Goal: Browse casually

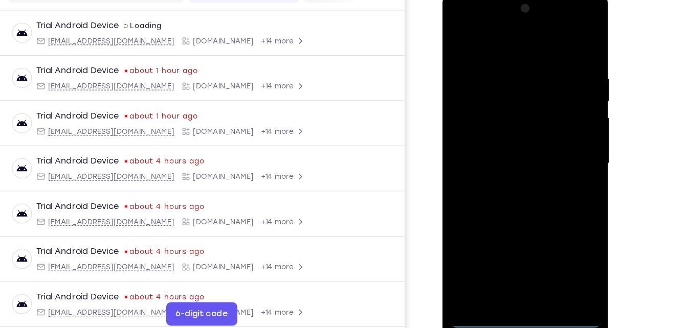
click at [512, 277] on div at bounding box center [514, 141] width 129 height 287
click at [559, 233] on div at bounding box center [514, 141] width 129 height 287
click at [485, 46] on div at bounding box center [514, 141] width 129 height 287
click at [556, 137] on div at bounding box center [514, 141] width 129 height 287
click at [511, 157] on div at bounding box center [514, 141] width 129 height 287
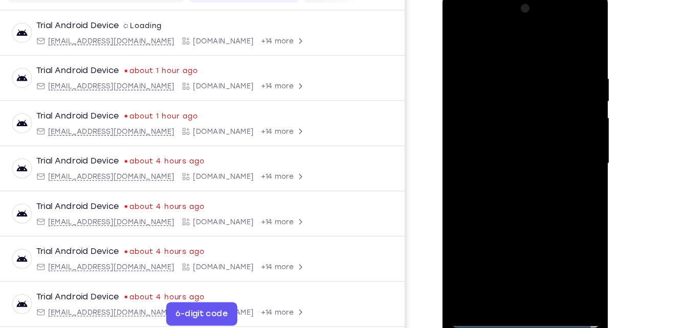
click at [511, 138] on div at bounding box center [514, 141] width 129 height 287
click at [498, 171] on div at bounding box center [514, 141] width 129 height 287
click at [501, 187] on div at bounding box center [514, 141] width 129 height 287
click at [460, 210] on div at bounding box center [514, 141] width 129 height 287
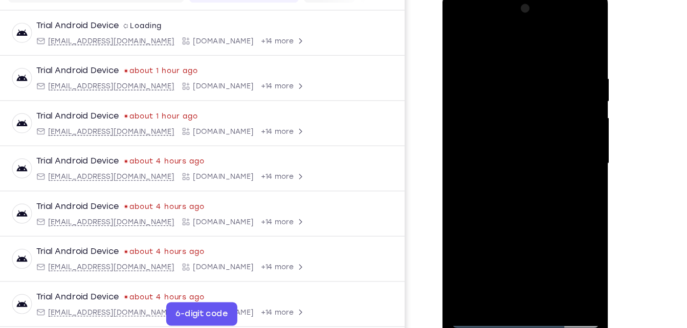
click at [505, 53] on div at bounding box center [514, 141] width 129 height 287
click at [504, 259] on div at bounding box center [514, 141] width 129 height 287
click at [490, 258] on div at bounding box center [514, 141] width 129 height 287
click at [569, 177] on div at bounding box center [514, 141] width 129 height 287
click at [563, 177] on div at bounding box center [514, 141] width 129 height 287
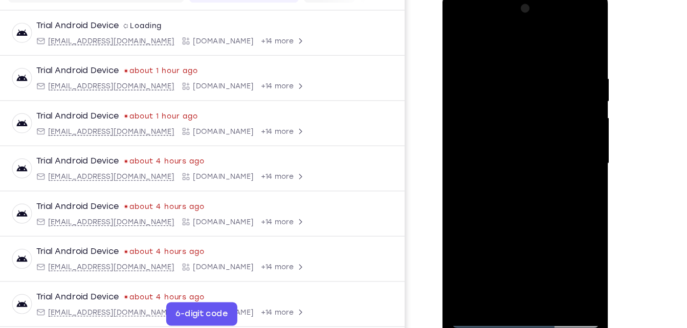
click at [459, 200] on div at bounding box center [514, 141] width 129 height 287
click at [476, 274] on div at bounding box center [514, 141] width 129 height 287
click at [561, 256] on div at bounding box center [514, 141] width 129 height 287
click at [567, 258] on div at bounding box center [514, 141] width 129 height 287
click at [563, 192] on div at bounding box center [514, 141] width 129 height 287
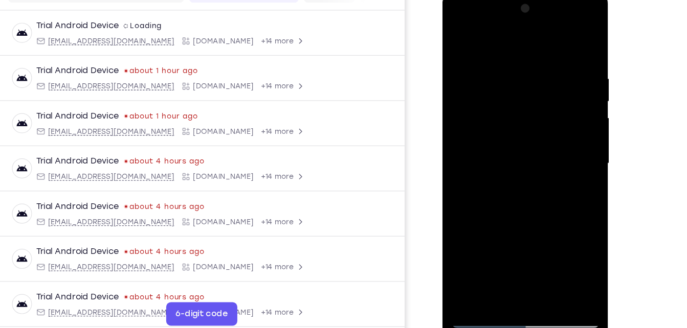
click at [568, 40] on div at bounding box center [514, 141] width 129 height 287
drag, startPoint x: 523, startPoint y: 234, endPoint x: 531, endPoint y: 63, distance: 171.0
click at [531, 63] on div at bounding box center [514, 141] width 129 height 287
drag, startPoint x: 522, startPoint y: 205, endPoint x: 540, endPoint y: 19, distance: 187.1
click at [540, 19] on div at bounding box center [514, 141] width 129 height 287
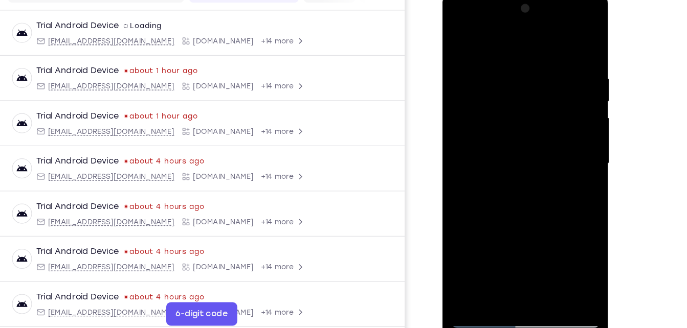
drag, startPoint x: 529, startPoint y: 224, endPoint x: 539, endPoint y: 64, distance: 160.0
click at [539, 64] on div at bounding box center [514, 141] width 129 height 287
click at [541, 260] on div at bounding box center [514, 141] width 129 height 287
click at [516, 196] on div at bounding box center [514, 141] width 129 height 287
click at [502, 107] on div at bounding box center [514, 141] width 129 height 287
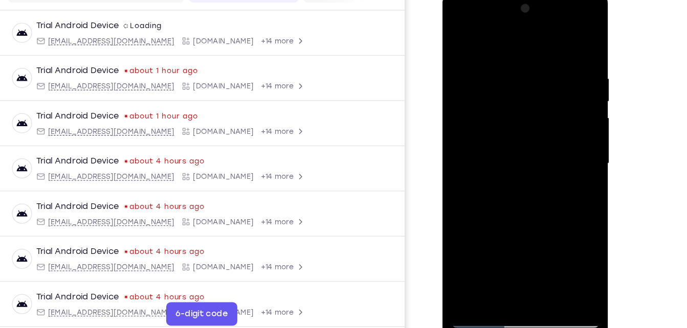
click at [467, 229] on div at bounding box center [514, 141] width 129 height 287
click at [486, 225] on div at bounding box center [514, 141] width 129 height 287
click at [517, 194] on div at bounding box center [514, 141] width 129 height 287
drag, startPoint x: 517, startPoint y: 194, endPoint x: 521, endPoint y: 73, distance: 121.3
click at [521, 73] on div at bounding box center [514, 141] width 129 height 287
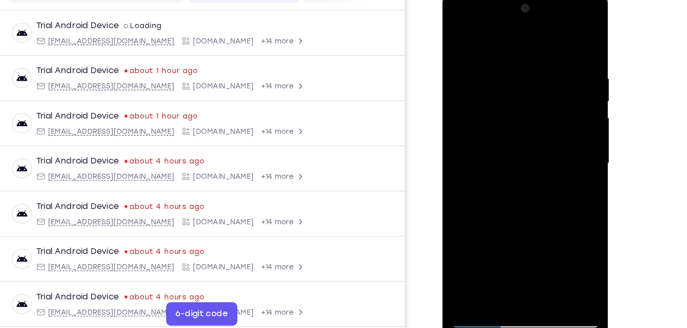
drag, startPoint x: 507, startPoint y: 243, endPoint x: 524, endPoint y: 60, distance: 183.5
click at [524, 60] on div at bounding box center [514, 141] width 129 height 287
drag, startPoint x: 509, startPoint y: 243, endPoint x: 528, endPoint y: 101, distance: 143.0
click at [528, 101] on div at bounding box center [514, 141] width 129 height 287
drag, startPoint x: 507, startPoint y: 243, endPoint x: 520, endPoint y: 117, distance: 126.1
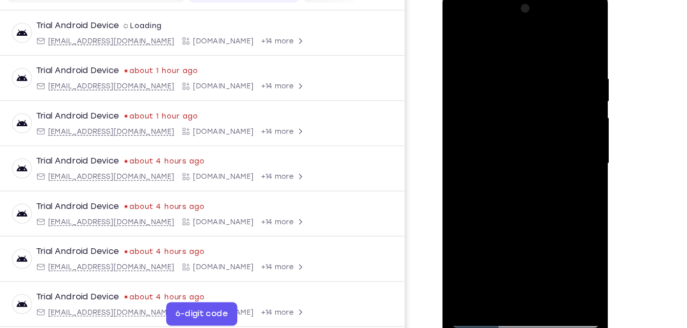
click at [520, 117] on div at bounding box center [514, 141] width 129 height 287
drag, startPoint x: 506, startPoint y: 240, endPoint x: 520, endPoint y: 135, distance: 106.3
click at [520, 135] on div at bounding box center [514, 141] width 129 height 287
drag, startPoint x: 503, startPoint y: 249, endPoint x: 520, endPoint y: 119, distance: 131.6
click at [520, 119] on div at bounding box center [514, 141] width 129 height 287
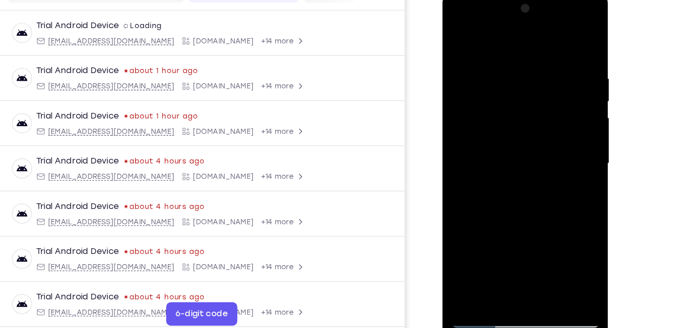
drag, startPoint x: 513, startPoint y: 234, endPoint x: 533, endPoint y: 75, distance: 160.3
click at [533, 75] on div at bounding box center [514, 141] width 129 height 287
drag, startPoint x: 509, startPoint y: 239, endPoint x: 525, endPoint y: 102, distance: 137.6
click at [525, 102] on div at bounding box center [514, 141] width 129 height 287
drag, startPoint x: 508, startPoint y: 231, endPoint x: 526, endPoint y: 86, distance: 146.0
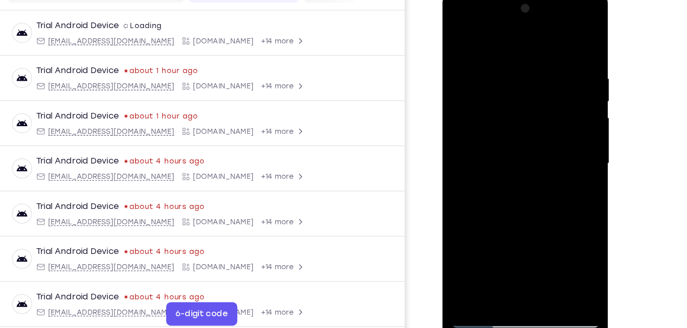
click at [526, 86] on div at bounding box center [514, 141] width 129 height 287
drag, startPoint x: 508, startPoint y: 230, endPoint x: 526, endPoint y: 90, distance: 140.9
click at [526, 90] on div at bounding box center [514, 141] width 129 height 287
drag, startPoint x: 520, startPoint y: 158, endPoint x: 523, endPoint y: 307, distance: 149.4
click at [523, 298] on html "Online web based iOS Simulators and Android Emulators. Run iPhone, iPad, Mobile…" at bounding box center [516, 144] width 146 height 307
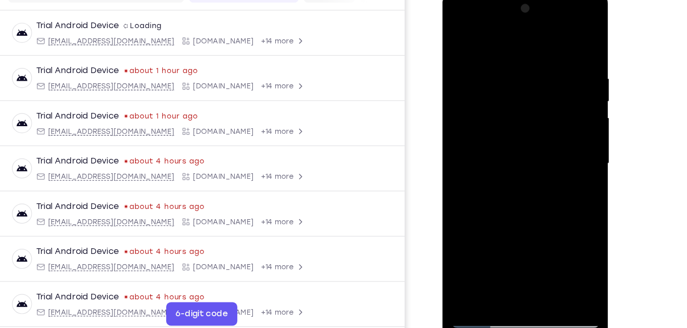
click at [505, 100] on div at bounding box center [514, 141] width 129 height 287
click at [458, 42] on div at bounding box center [514, 141] width 129 height 287
click at [571, 108] on div at bounding box center [514, 141] width 129 height 287
click at [459, 36] on div at bounding box center [514, 141] width 129 height 287
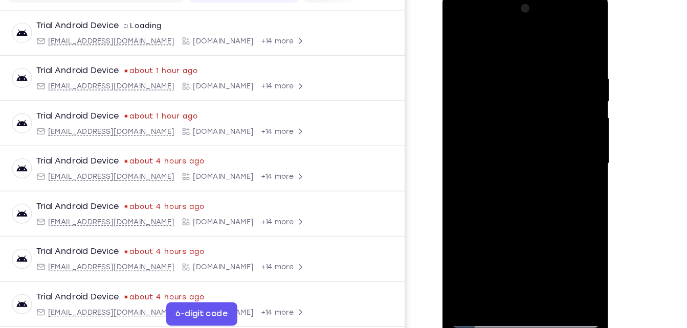
click at [559, 262] on div at bounding box center [514, 141] width 129 height 287
drag, startPoint x: 562, startPoint y: 143, endPoint x: 557, endPoint y: 54, distance: 88.7
click at [557, 54] on div at bounding box center [514, 141] width 129 height 287
click at [517, 99] on div at bounding box center [514, 141] width 129 height 287
click at [459, 38] on div at bounding box center [514, 141] width 129 height 287
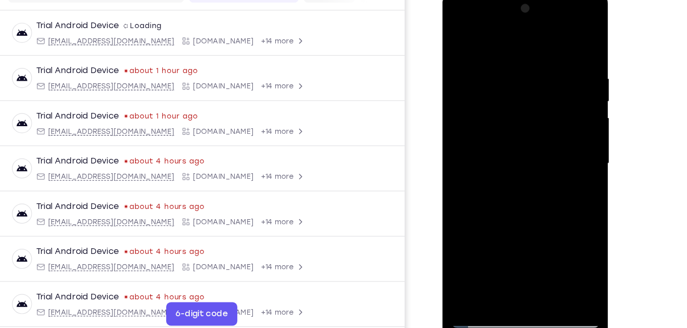
drag, startPoint x: 525, startPoint y: 179, endPoint x: 521, endPoint y: 90, distance: 89.1
click at [521, 90] on div at bounding box center [514, 141] width 129 height 287
click at [536, 43] on div at bounding box center [514, 141] width 129 height 287
click at [461, 125] on div at bounding box center [514, 141] width 129 height 287
